Goal: Task Accomplishment & Management: Understand process/instructions

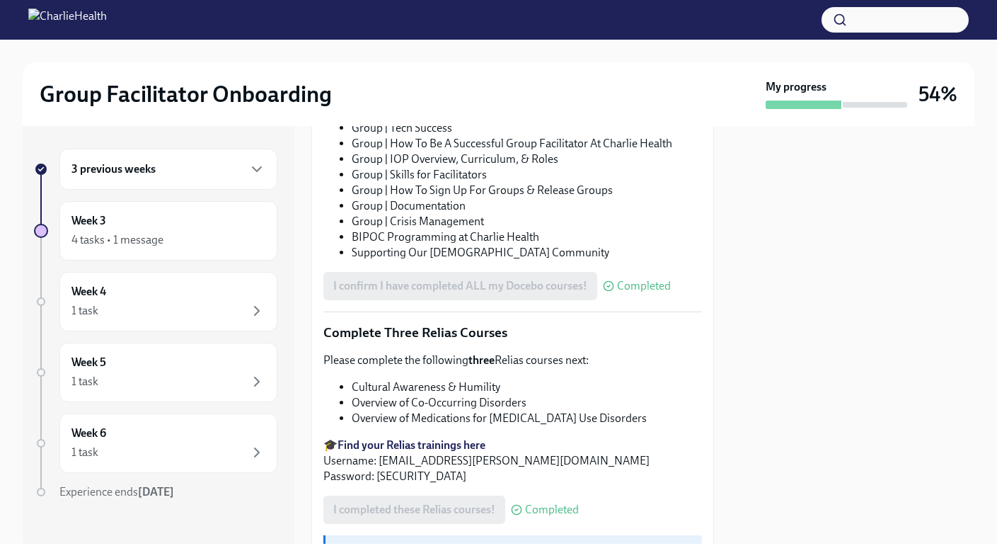
scroll to position [1055, 0]
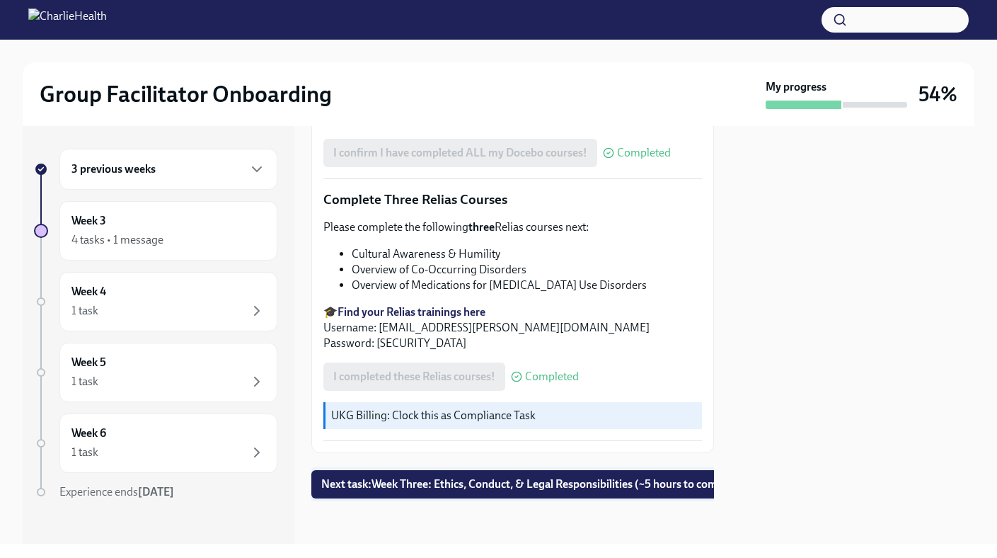
click at [522, 489] on span "Next task : Week Three: Ethics, Conduct, & Legal Responsibilities (~5 hours to …" at bounding box center [533, 484] width 425 height 14
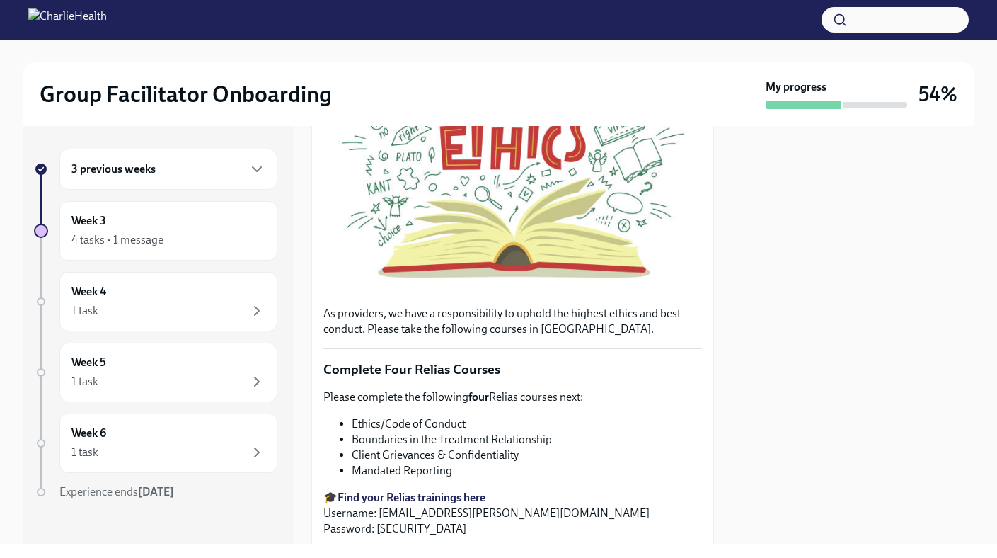
scroll to position [324, 0]
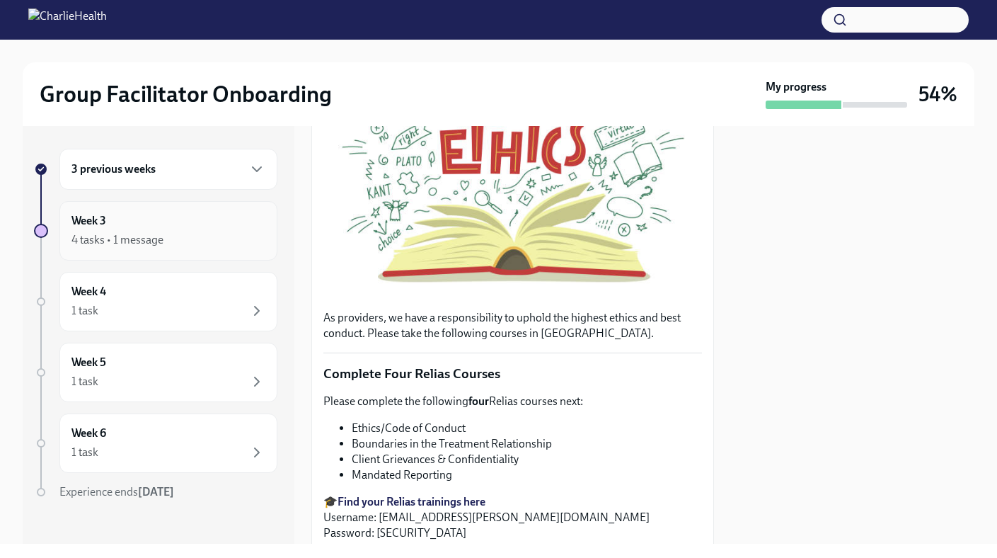
click at [238, 233] on div "4 tasks • 1 message" at bounding box center [168, 239] width 194 height 17
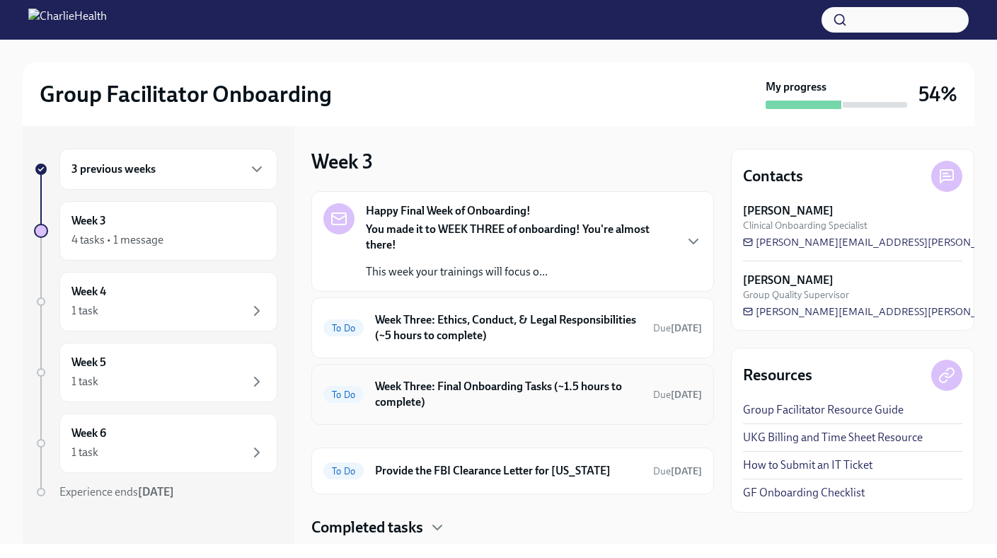
scroll to position [40, 0]
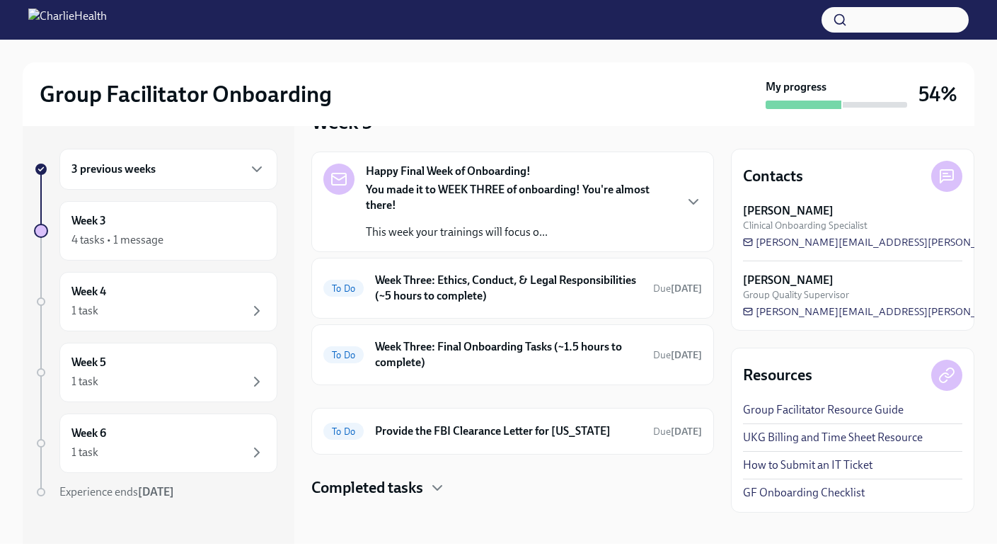
click at [413, 489] on h4 "Completed tasks" at bounding box center [367, 487] width 112 height 21
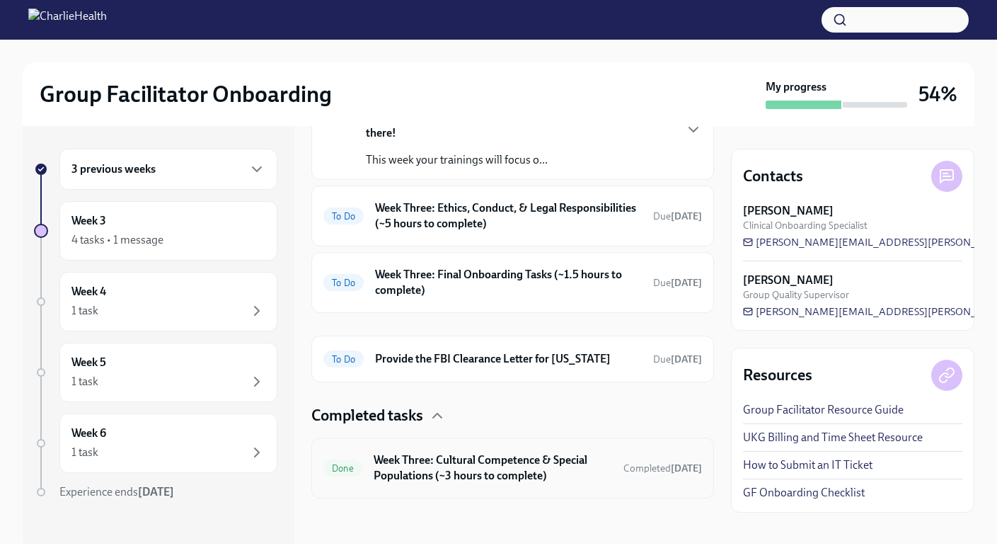
click at [472, 460] on h6 "Week Three: Cultural Competence & Special Populations (~3 hours to complete)" at bounding box center [493, 467] width 239 height 31
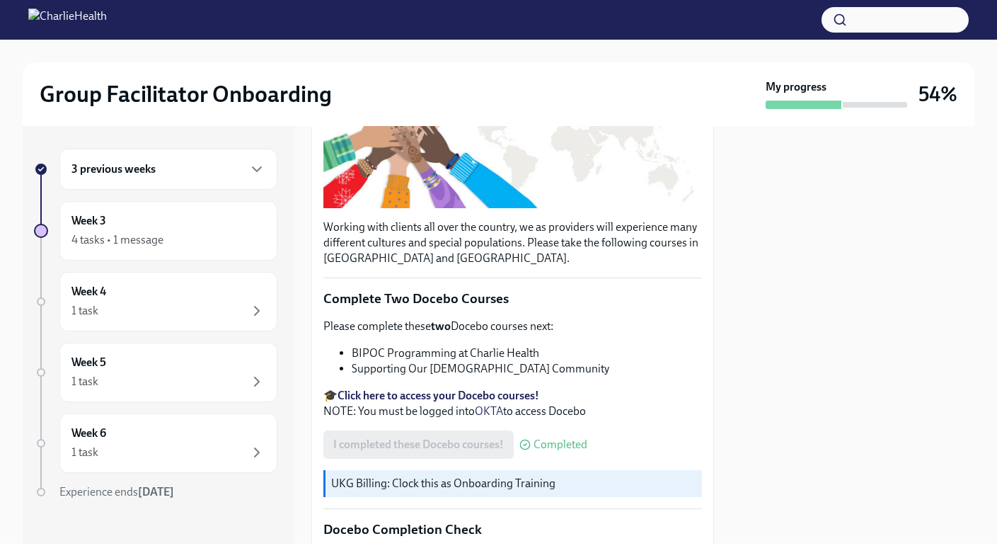
scroll to position [297, 0]
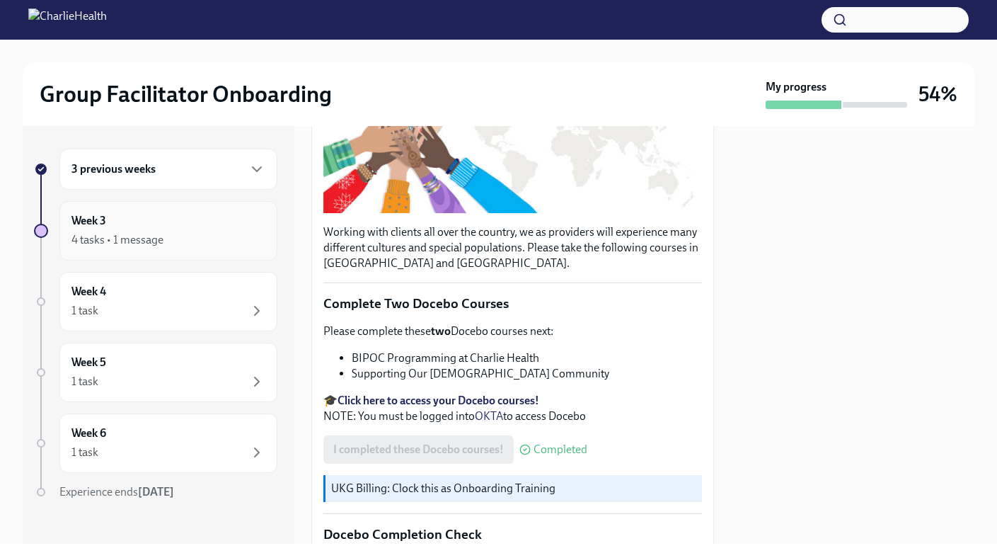
click at [222, 203] on div "Week 3 4 tasks • 1 message" at bounding box center [168, 230] width 218 height 59
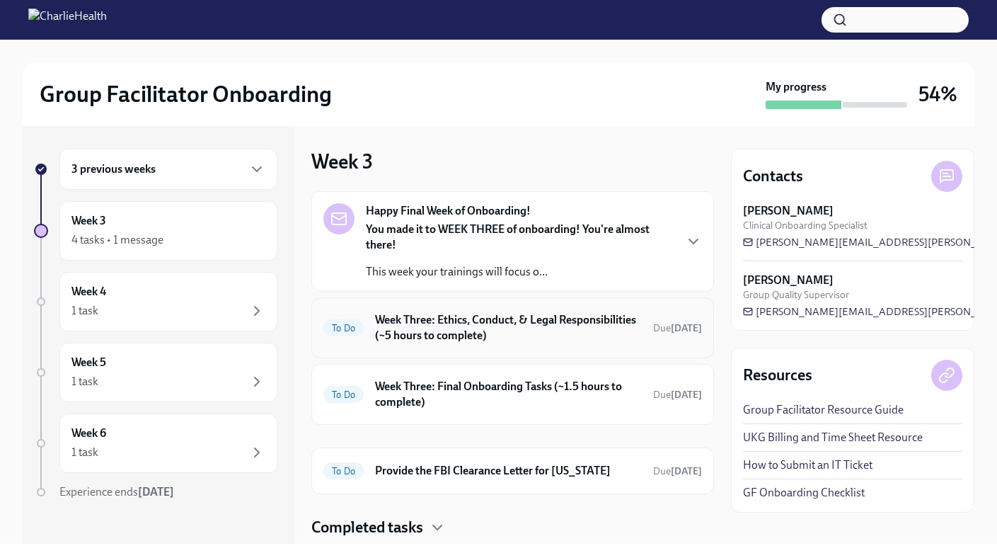
click at [490, 340] on h6 "Week Three: Ethics, Conduct, & Legal Responsibilities (~5 hours to complete)" at bounding box center [508, 327] width 267 height 31
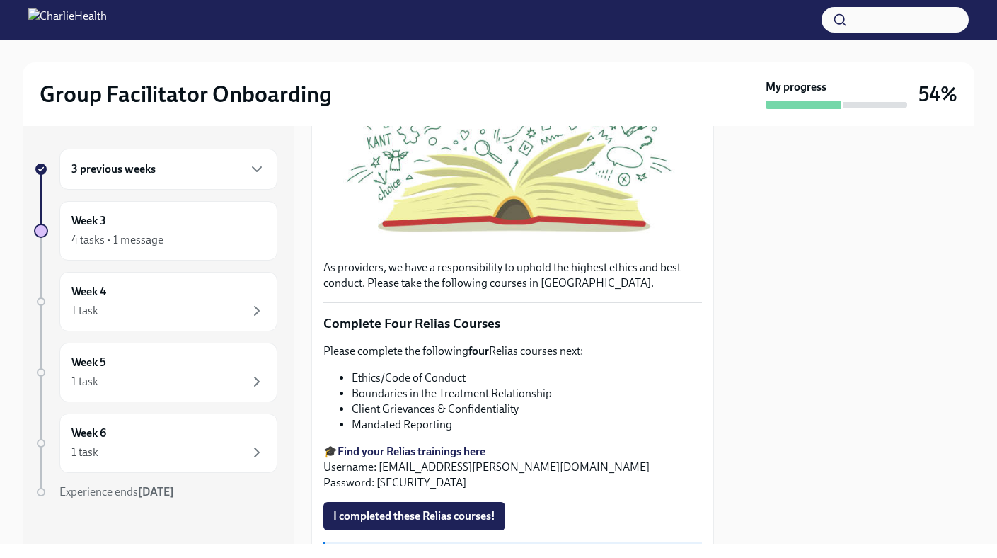
scroll to position [565, 0]
